Goal: Find specific page/section: Find specific page/section

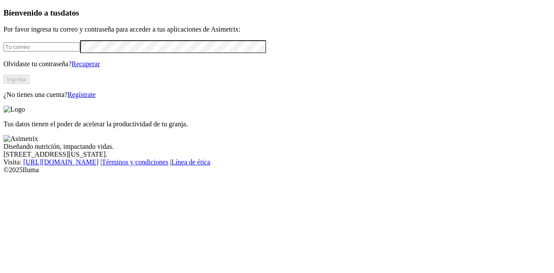
type input "[PERSON_NAME][EMAIL_ADDRESS][PERSON_NAME][DOMAIN_NAME]"
click at [29, 84] on button "Ingresa" at bounding box center [16, 79] width 26 height 9
